Goal: Obtain resource: Obtain resource

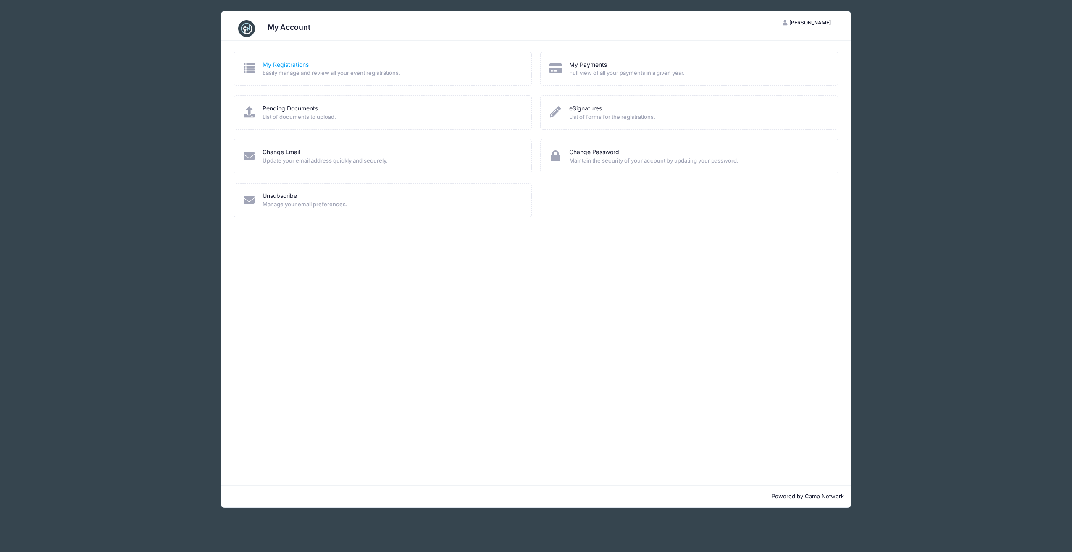
click at [308, 68] on link "My Registrations" at bounding box center [286, 65] width 46 height 9
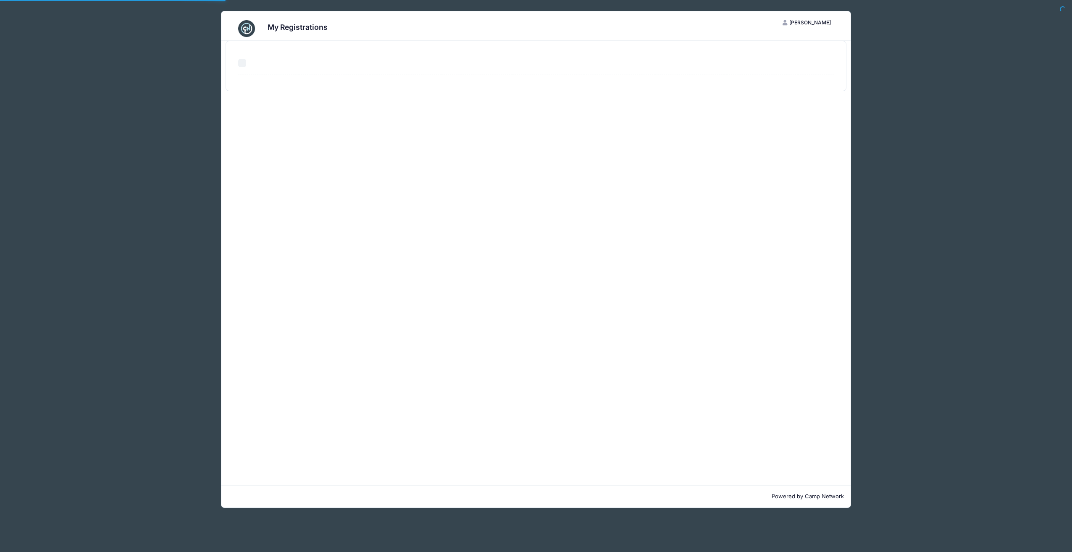
select select "50"
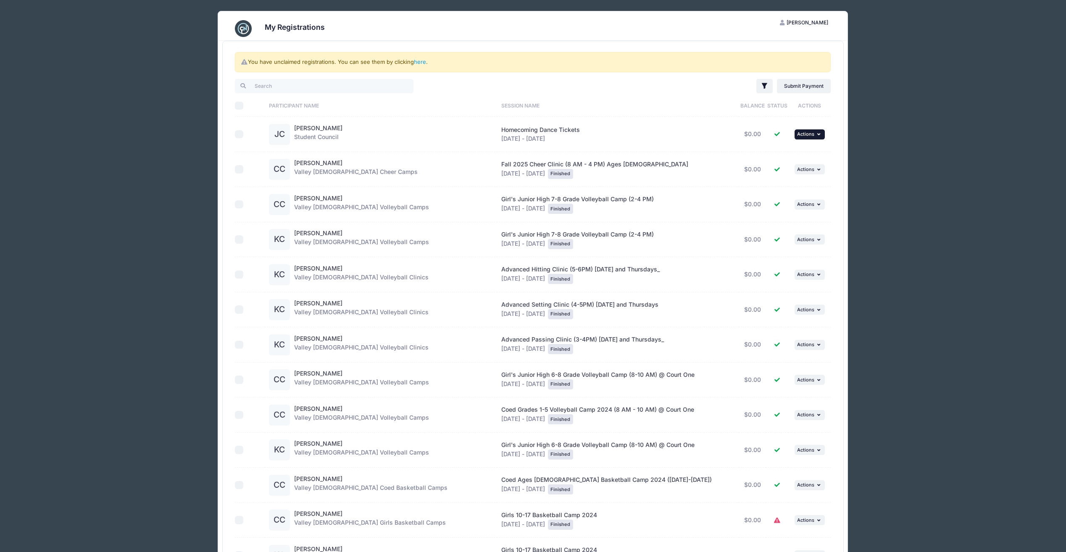
click at [819, 133] on button "... Actions" at bounding box center [810, 134] width 30 height 10
click at [809, 166] on link "View Attachments" at bounding box center [779, 169] width 76 height 16
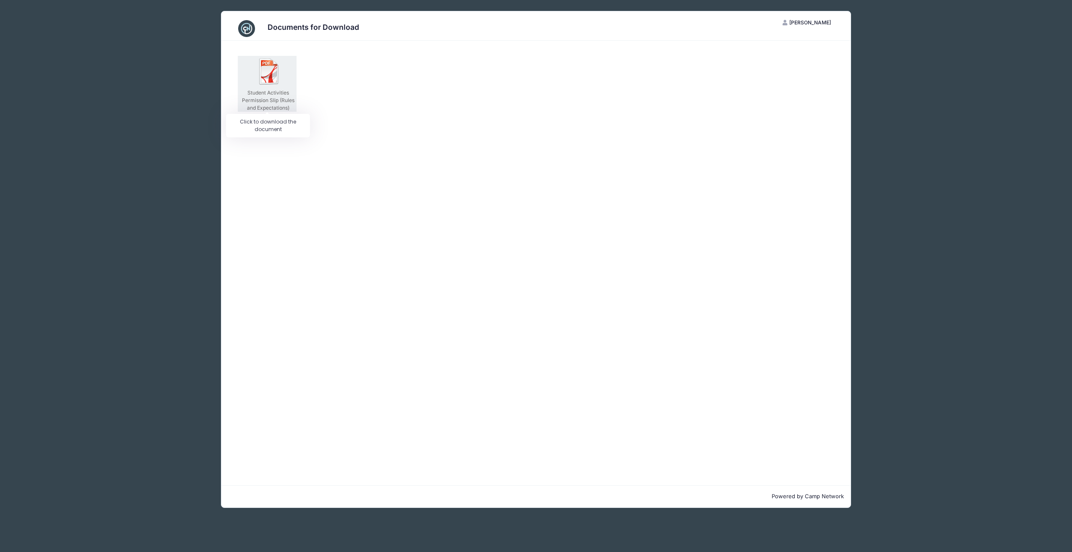
click at [266, 109] on div "Student Activities Permission Slip (Rules and Expectations)" at bounding box center [268, 100] width 57 height 23
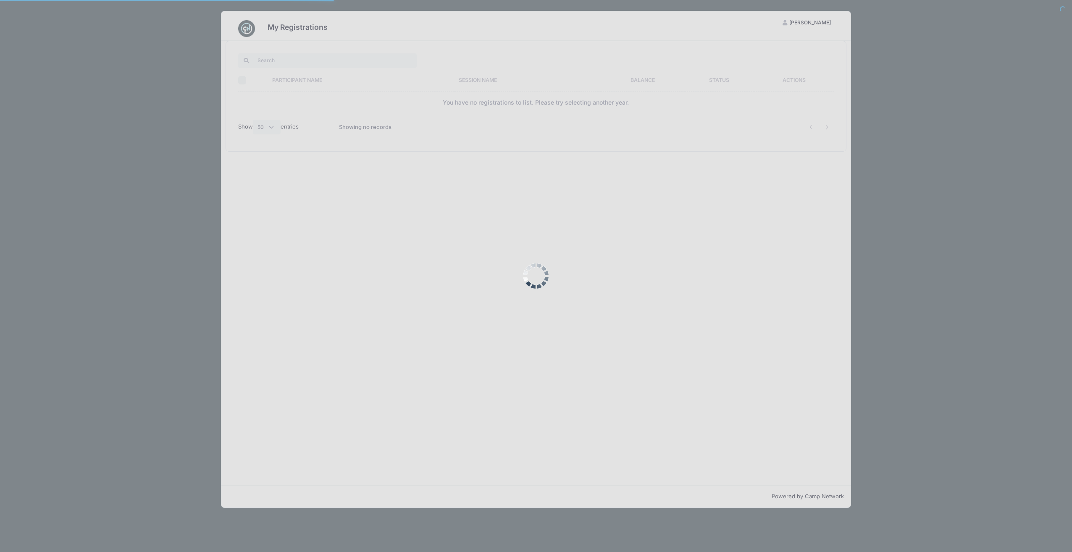
select select "50"
